Goal: Use online tool/utility

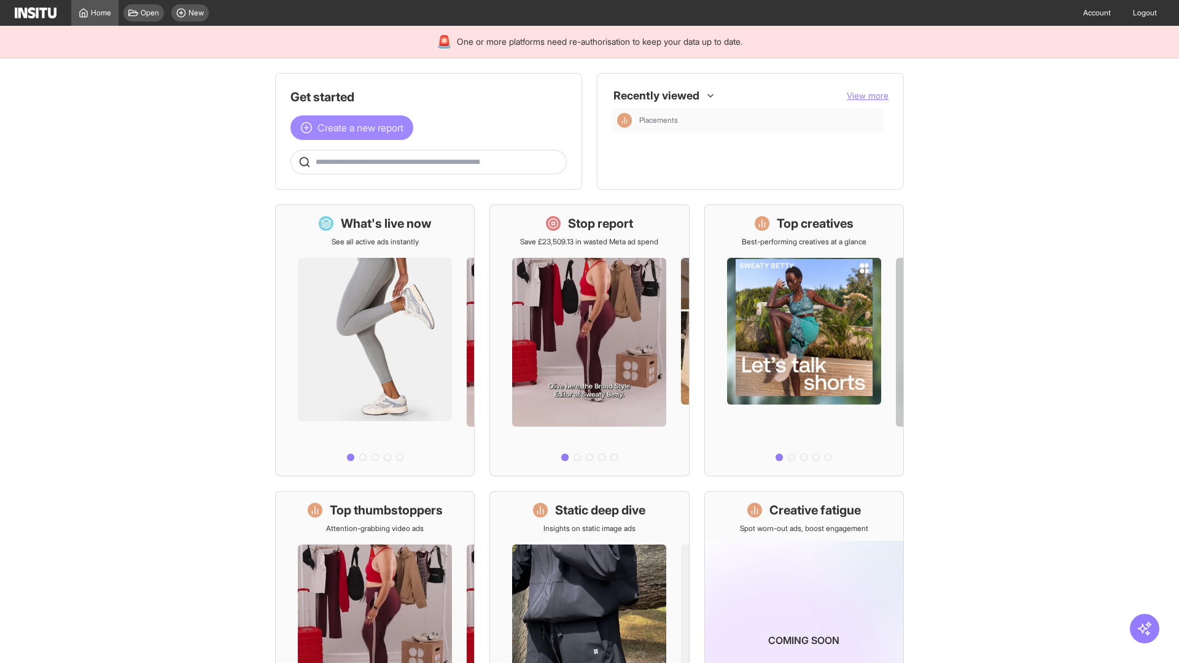
click at [355, 128] on span "Create a new report" at bounding box center [360, 127] width 86 height 15
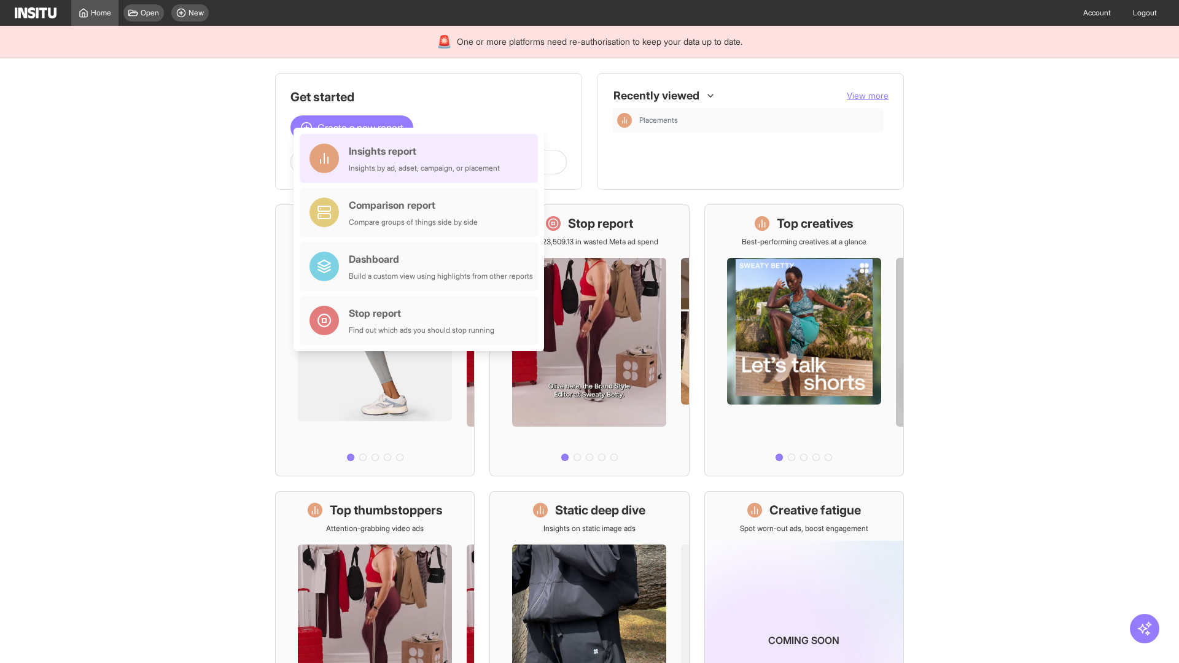
click at [422, 158] on div "Insights report Insights by ad, adset, campaign, or placement" at bounding box center [424, 158] width 151 height 29
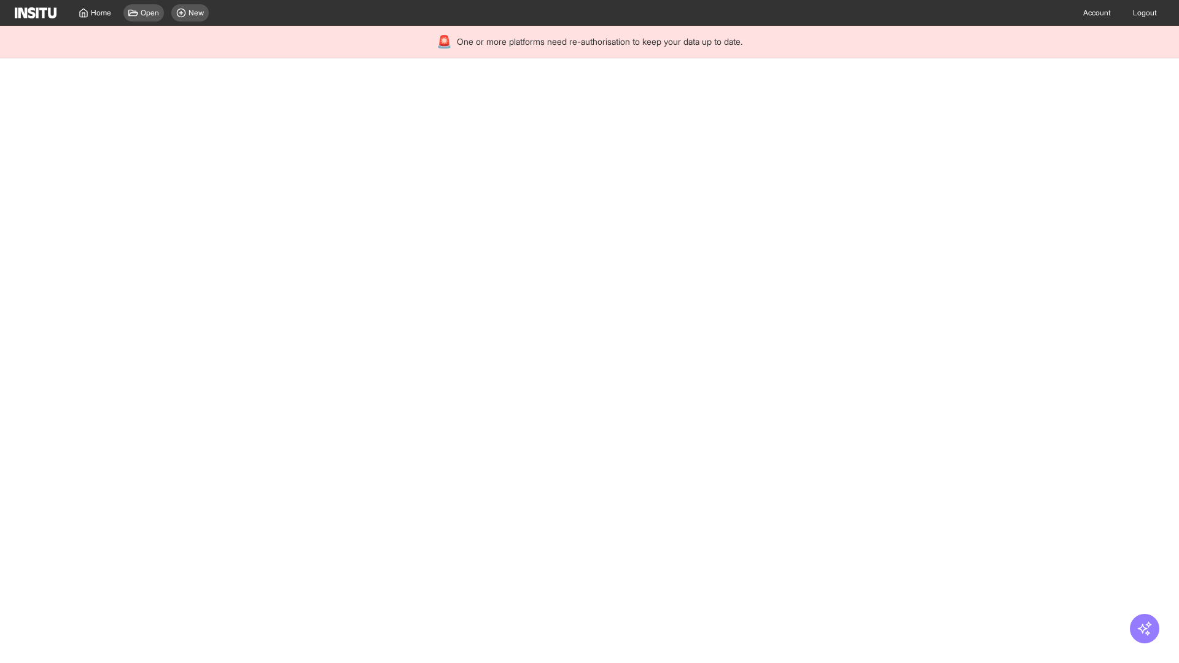
select select "**"
